Goal: Download file/media

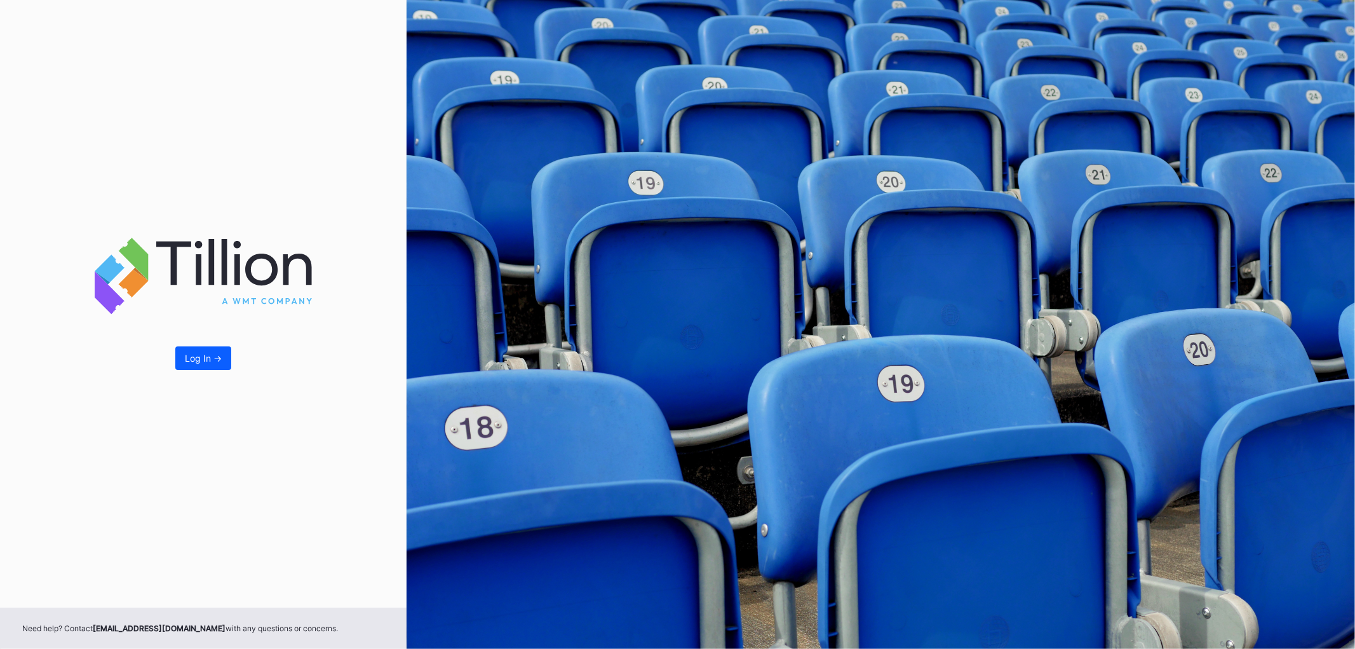
click at [198, 356] on div "Log In ->" at bounding box center [203, 358] width 37 height 11
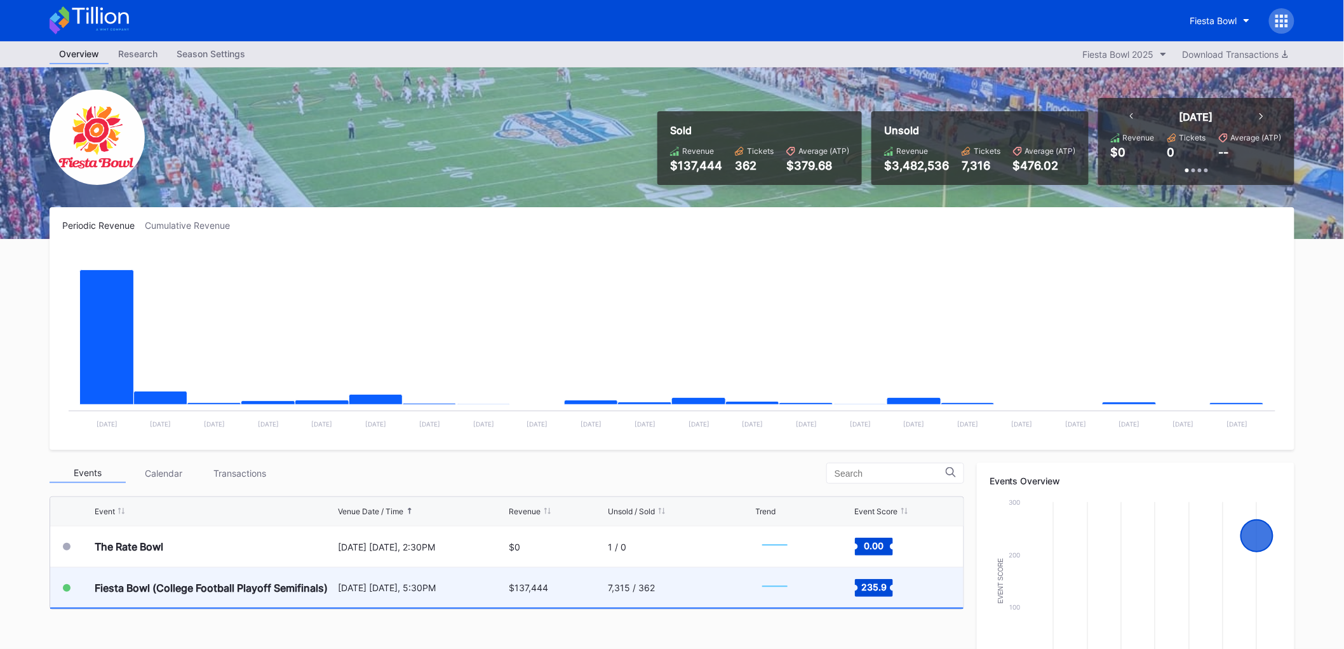
click at [688, 599] on div "7,315 / 362" at bounding box center [681, 587] width 144 height 40
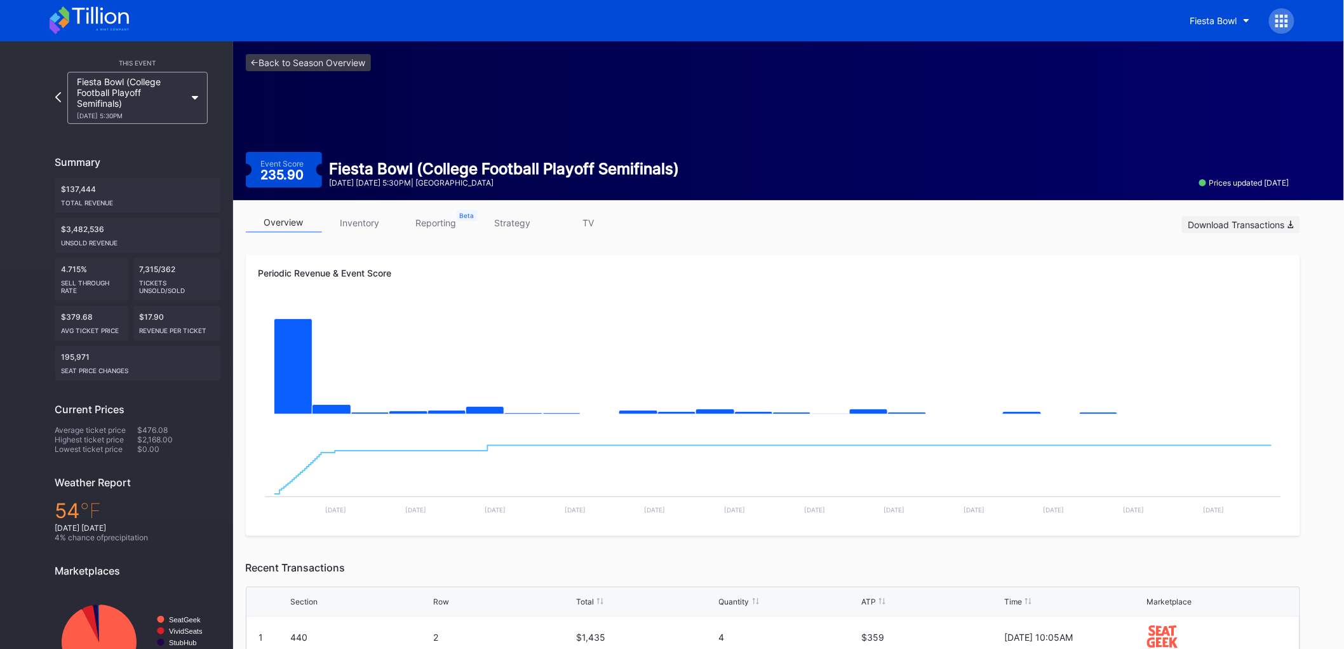
click at [1268, 224] on div "Download Transactions" at bounding box center [1241, 224] width 105 height 11
